Goal: Task Accomplishment & Management: Manage account settings

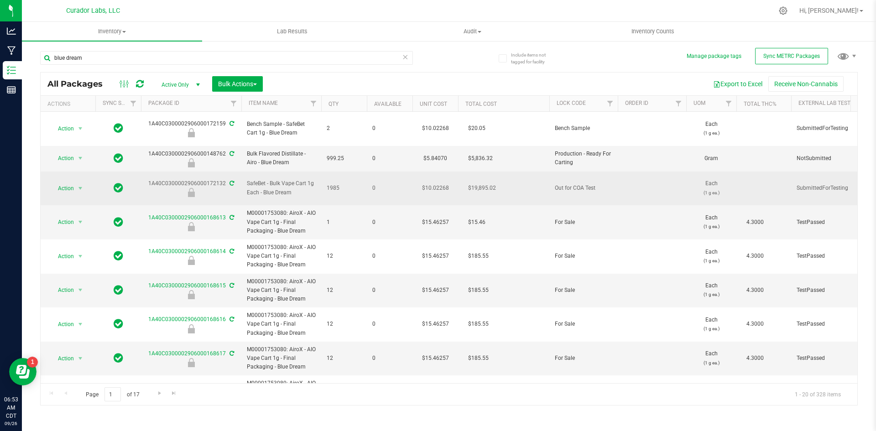
click at [229, 181] on icon at bounding box center [231, 183] width 5 height 5
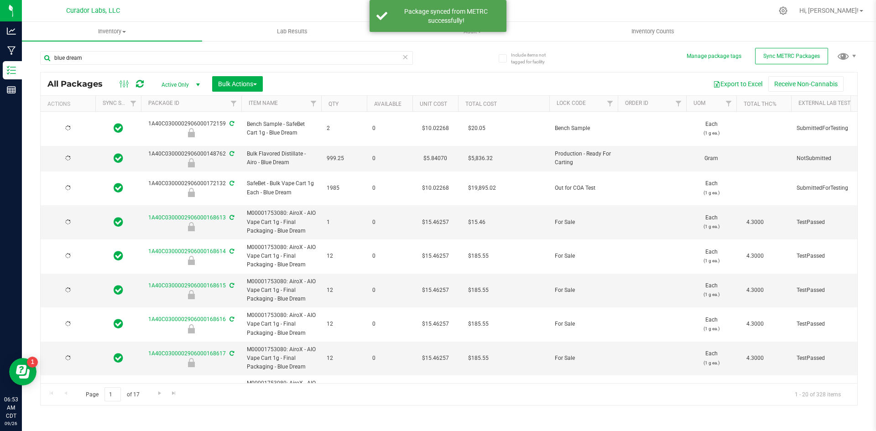
type input "[DATE]"
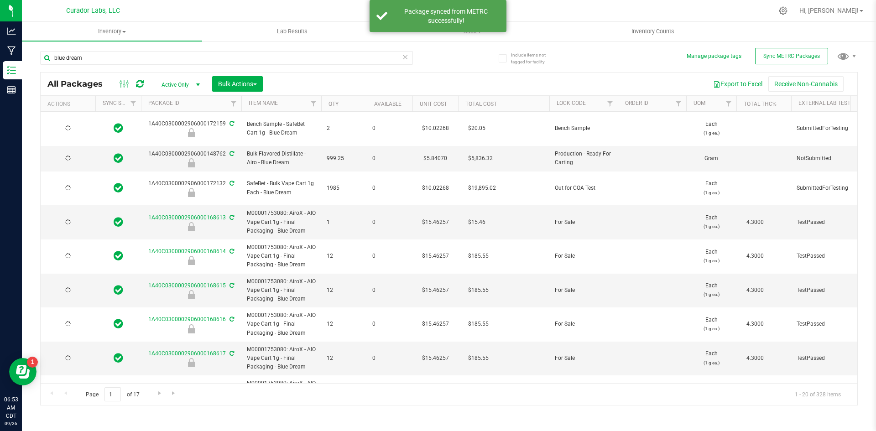
type input "[DATE]"
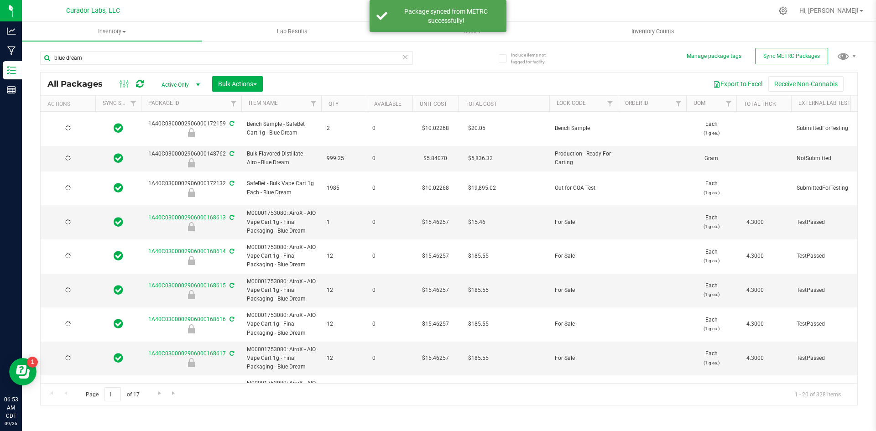
type input "[DATE]"
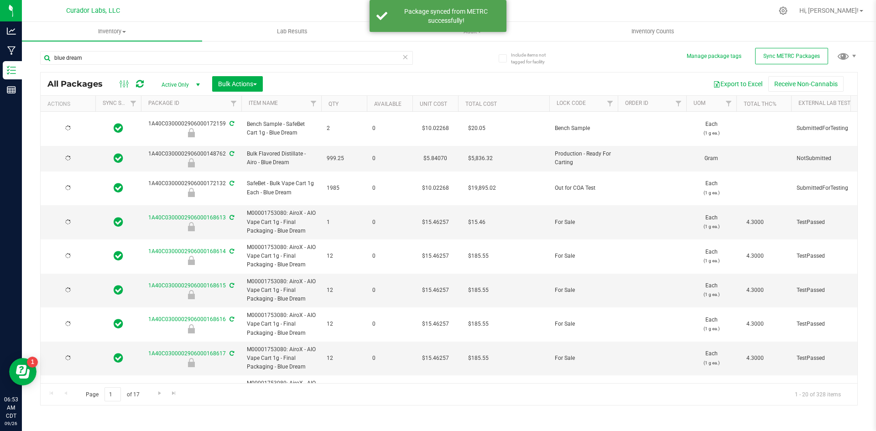
type input "[DATE]"
